Goal: Find specific page/section: Find specific page/section

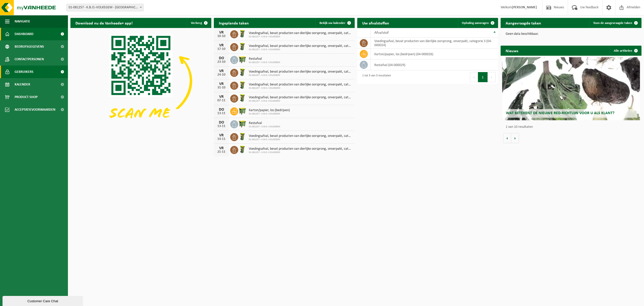
click at [31, 70] on span "Gebruikers" at bounding box center [24, 71] width 19 height 13
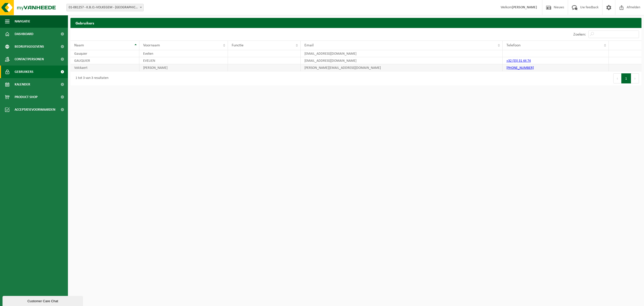
click at [163, 68] on td "Kenny" at bounding box center [183, 67] width 89 height 7
click at [638, 5] on span "Afmelden" at bounding box center [634, 7] width 16 height 15
